Goal: Find contact information: Find contact information

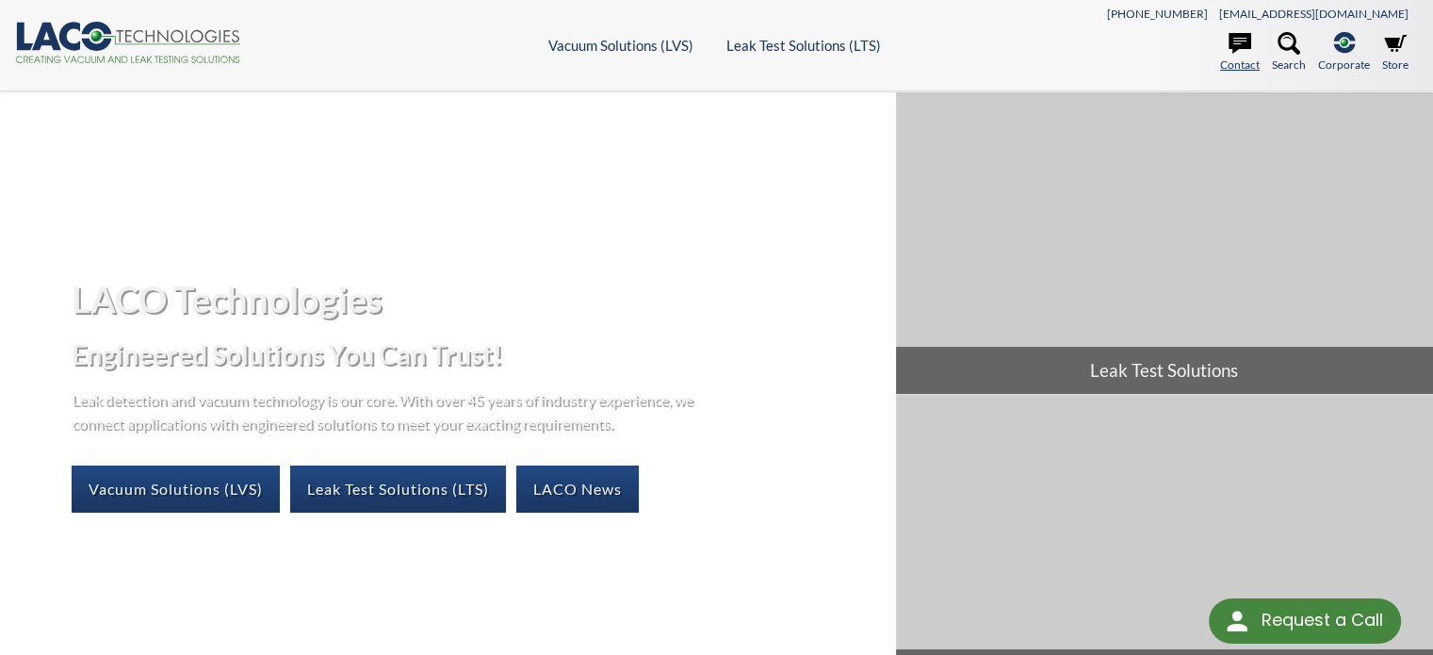
click at [1249, 46] on icon at bounding box center [1240, 43] width 23 height 21
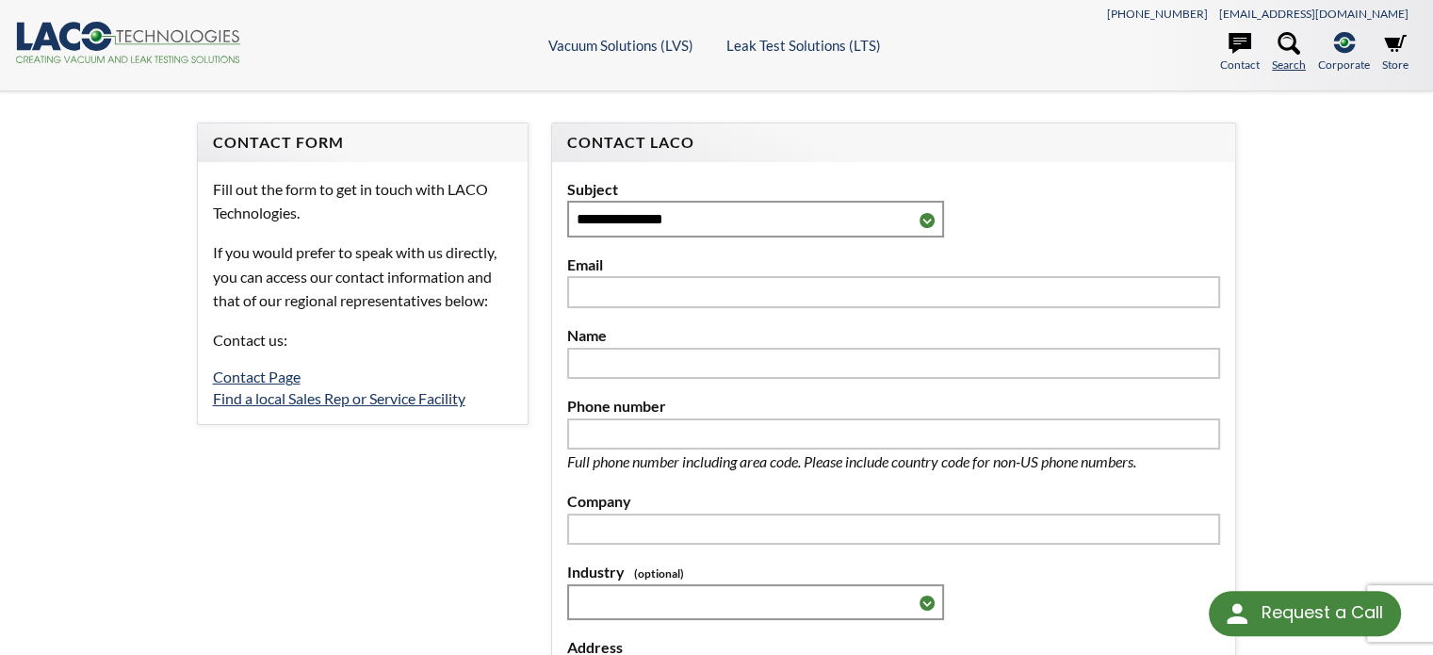
select select "Language Translate Widget"
click at [339, 400] on link "Find a local Sales Rep or Service Facility" at bounding box center [339, 398] width 253 height 18
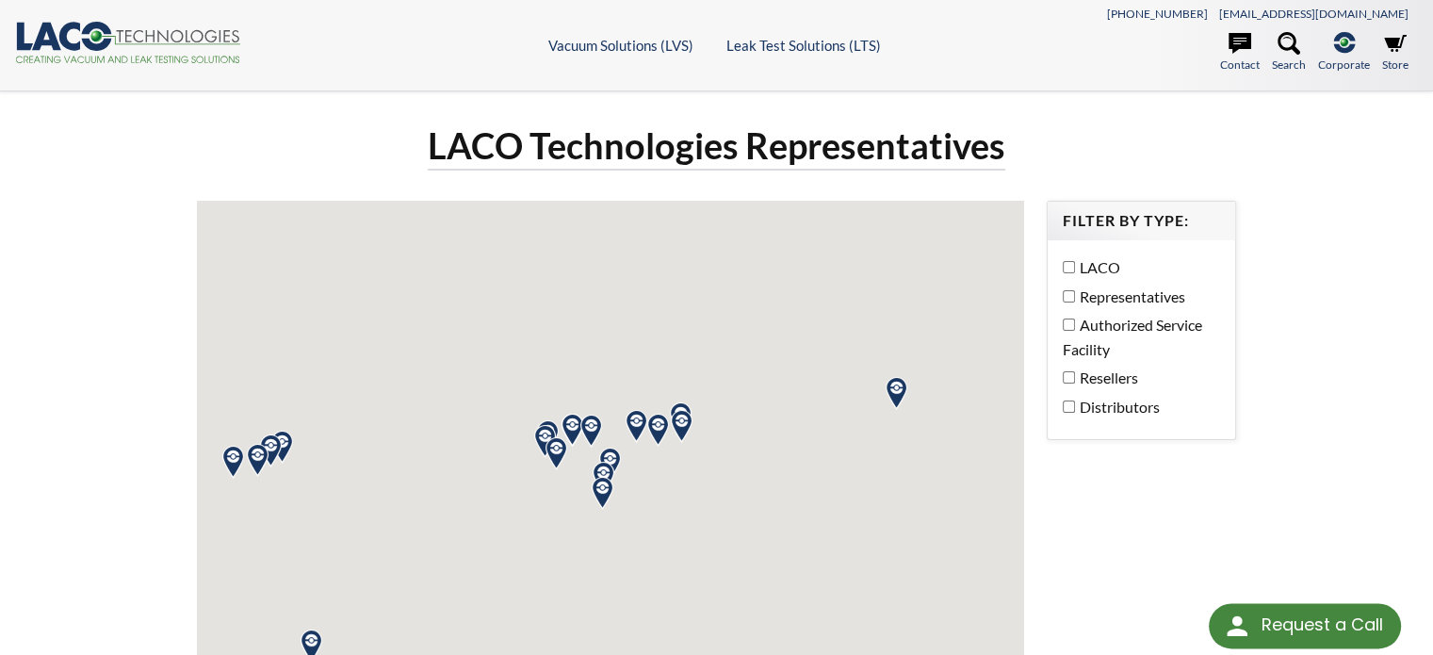
select select "Language Translate Widget"
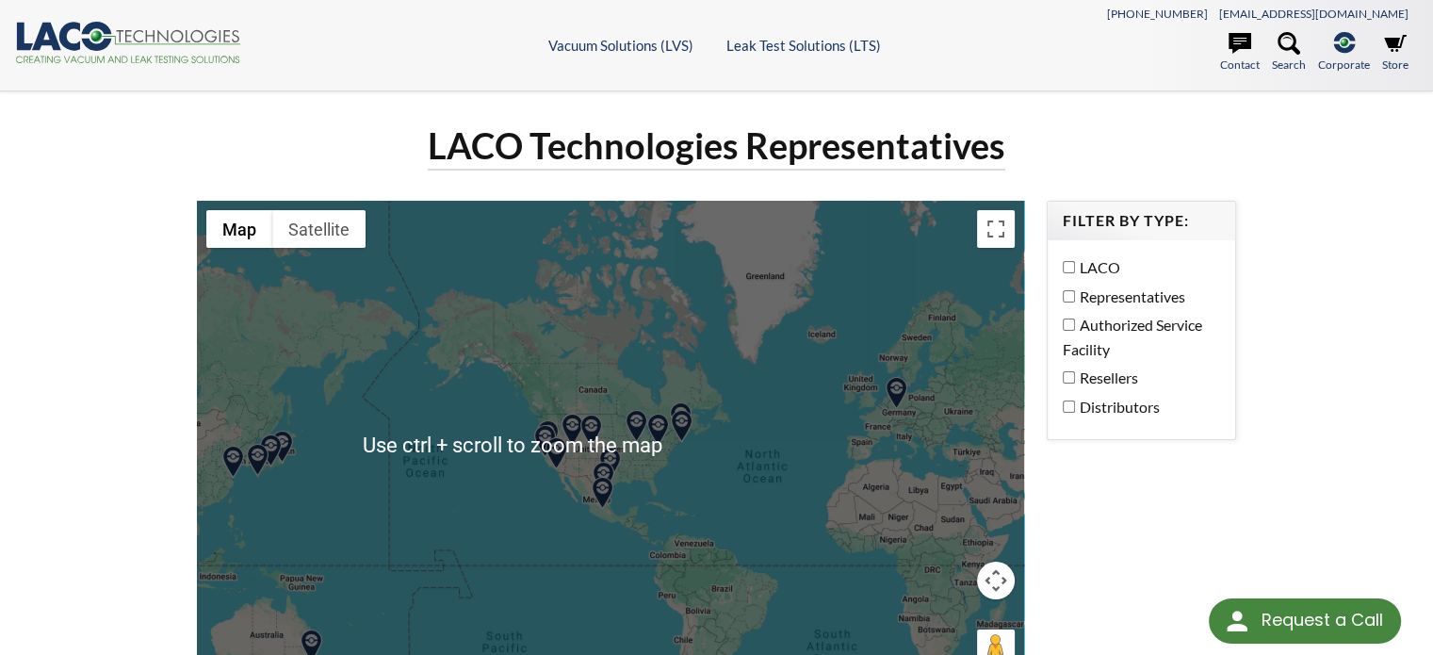
scroll to position [94, 0]
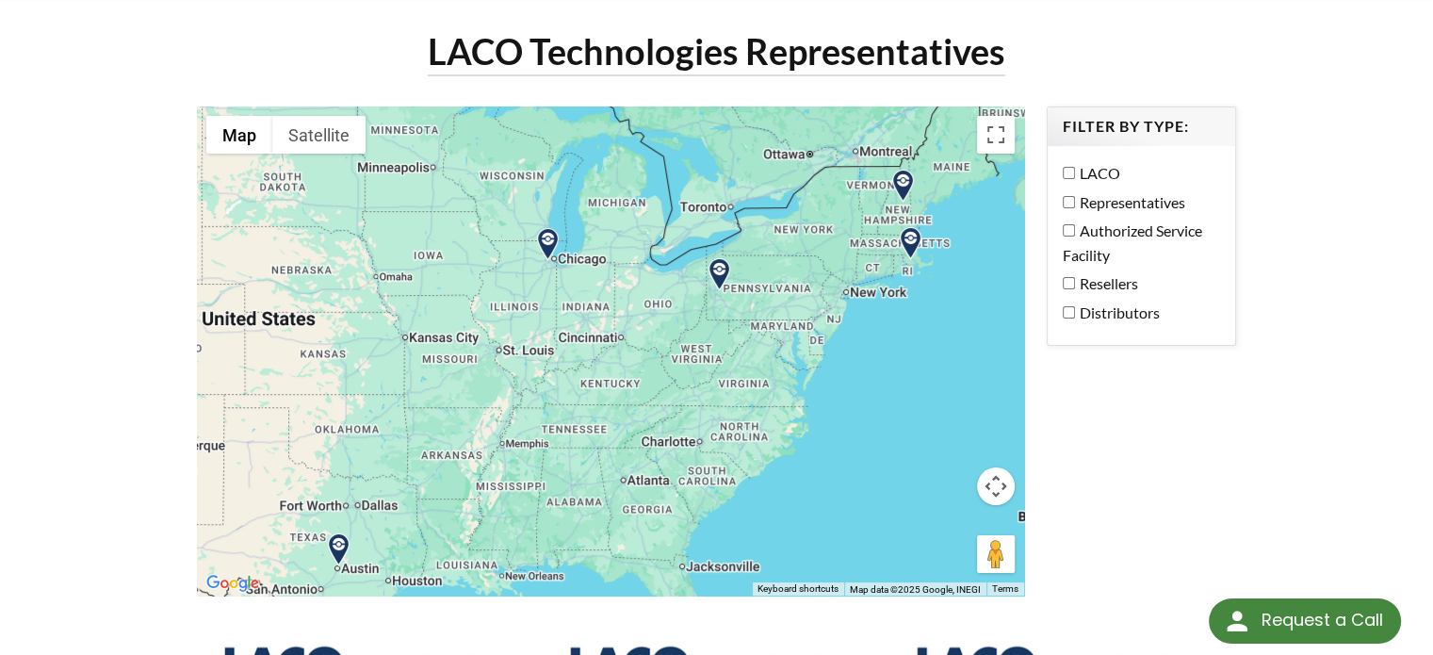
drag, startPoint x: 689, startPoint y: 270, endPoint x: 688, endPoint y: 348, distance: 77.3
click at [688, 348] on div at bounding box center [610, 350] width 827 height 489
click at [716, 263] on img at bounding box center [719, 274] width 33 height 33
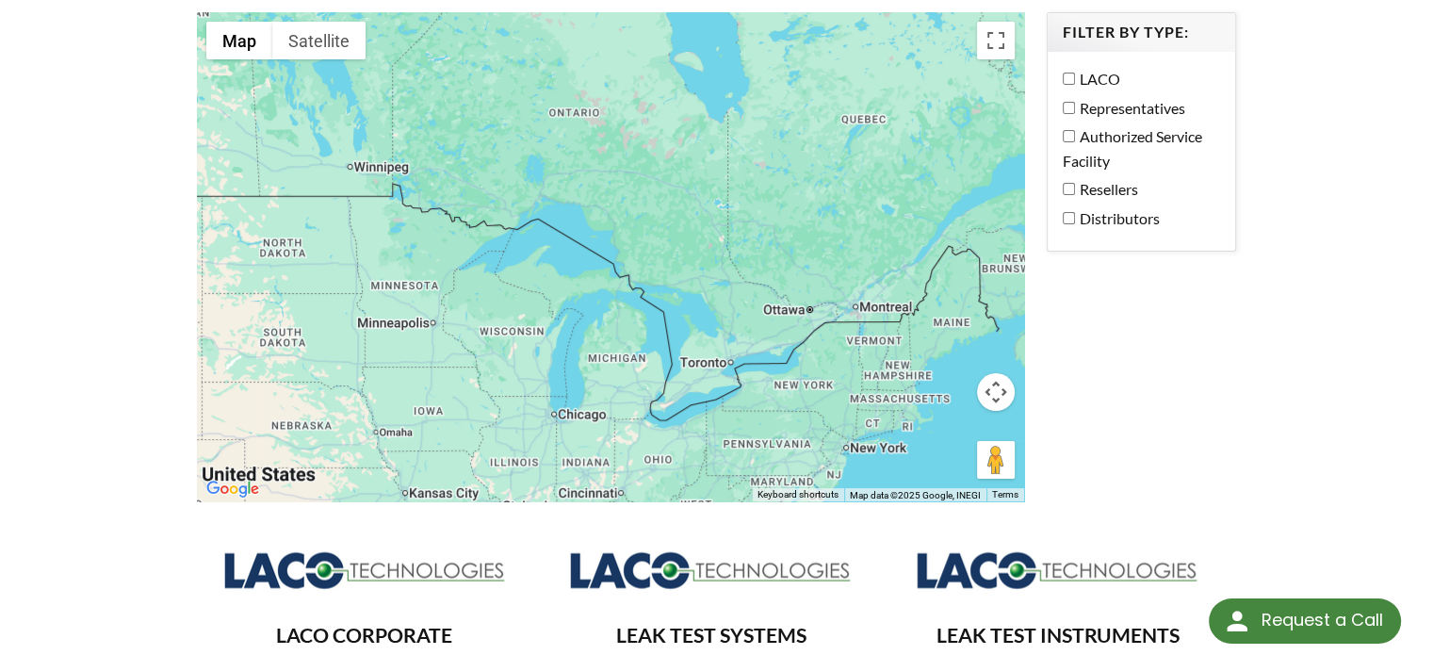
scroll to position [283, 0]
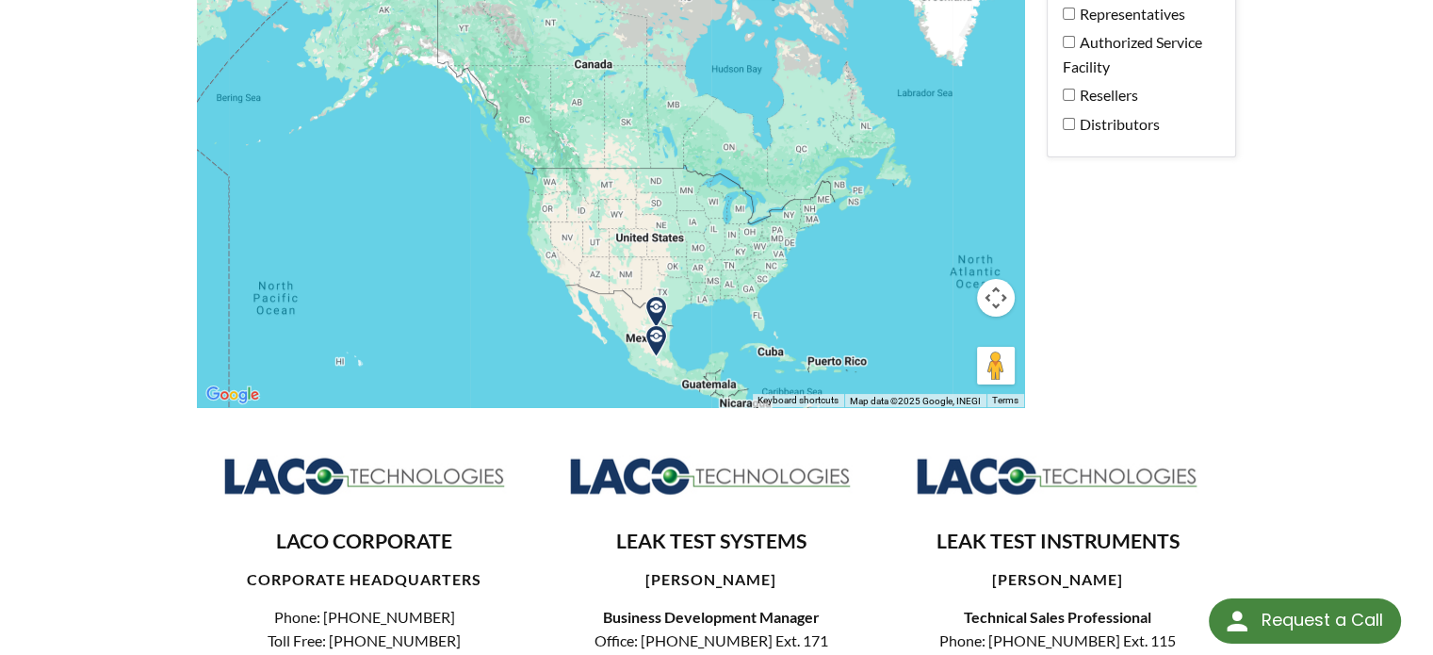
drag, startPoint x: 851, startPoint y: 271, endPoint x: 854, endPoint y: 197, distance: 74.5
click at [854, 197] on div at bounding box center [610, 162] width 827 height 489
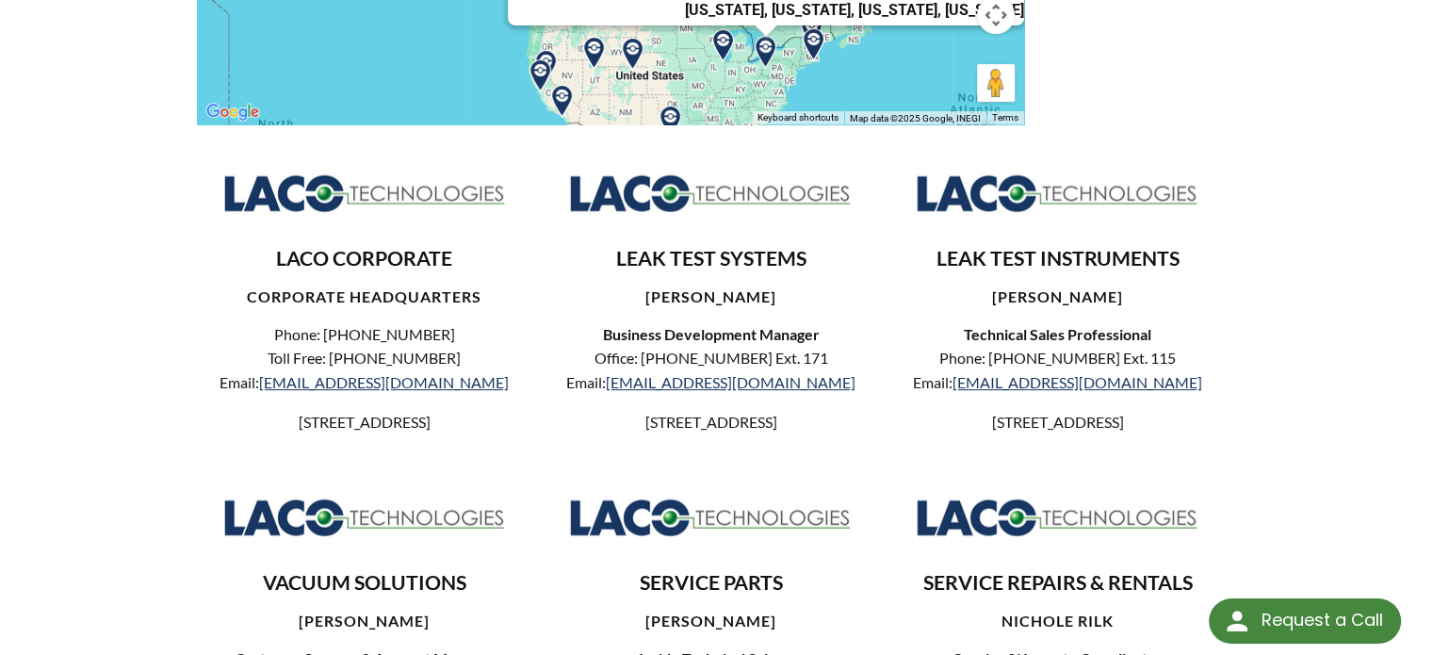
scroll to position [660, 0]
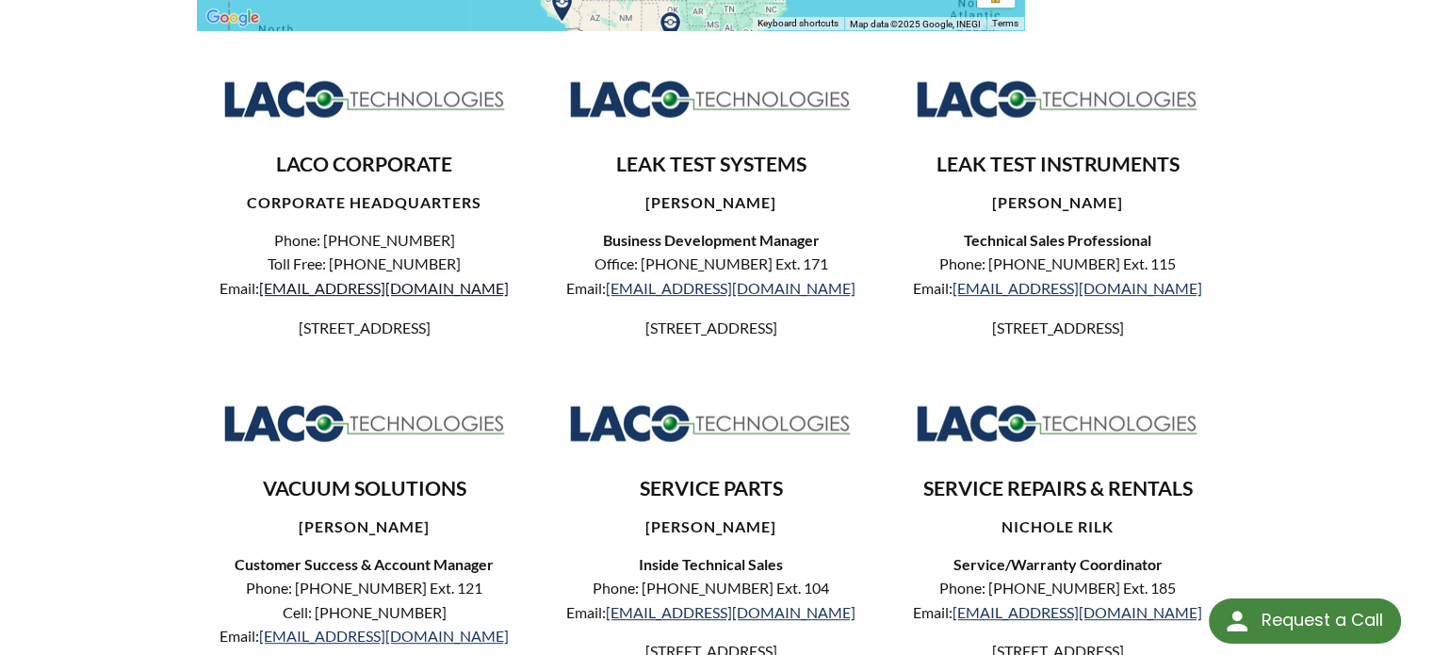
click at [401, 289] on link "[EMAIL_ADDRESS][DOMAIN_NAME]" at bounding box center [384, 288] width 250 height 18
drag, startPoint x: 1168, startPoint y: 289, endPoint x: 995, endPoint y: 296, distance: 173.5
click at [995, 296] on p "Phone: 801-486-1004 Ext. 115 Email: mpainter@lacotech.com" at bounding box center [1057, 276] width 305 height 48
copy p "mpainter@lacotech.com"
